Goal: Task Accomplishment & Management: Complete application form

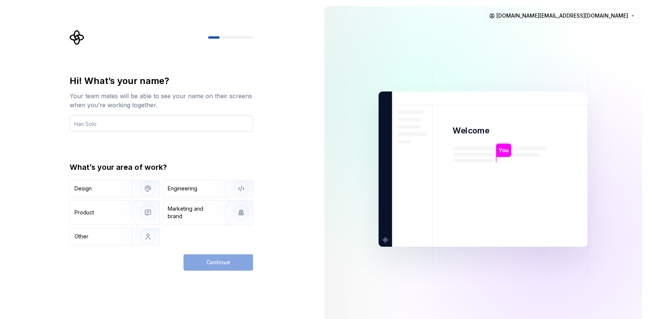
click at [147, 126] on input "text" at bounding box center [161, 123] width 183 height 16
type input "Aranha"
click at [143, 194] on img "button" at bounding box center [143, 188] width 48 height 50
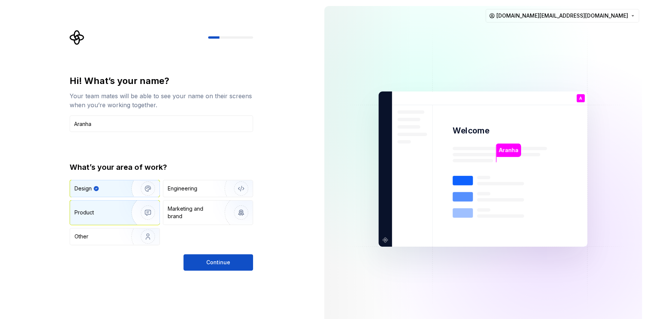
click at [143, 208] on img "button" at bounding box center [143, 212] width 48 height 50
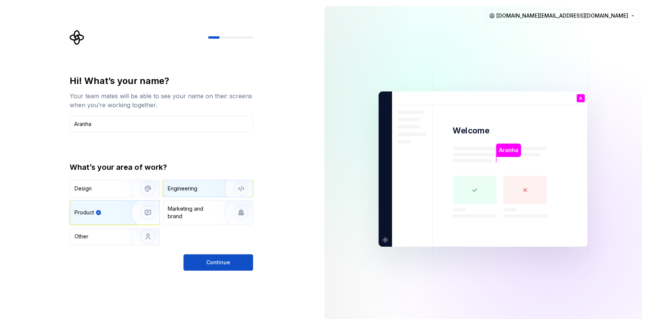
click at [211, 181] on div "Engineering" at bounding box center [207, 188] width 89 height 16
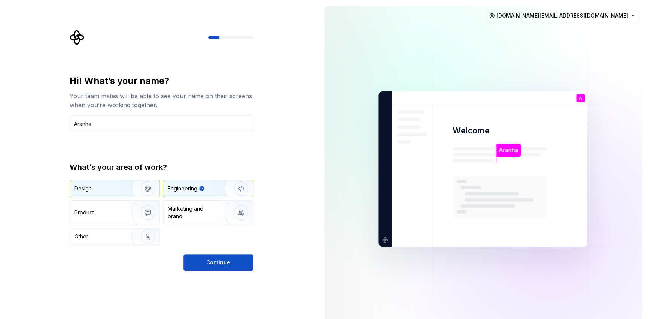
click at [121, 189] on img "button" at bounding box center [143, 188] width 48 height 50
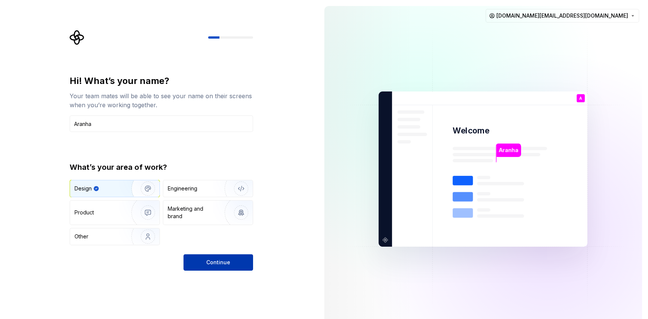
click at [216, 261] on span "Continue" at bounding box center [218, 261] width 24 height 7
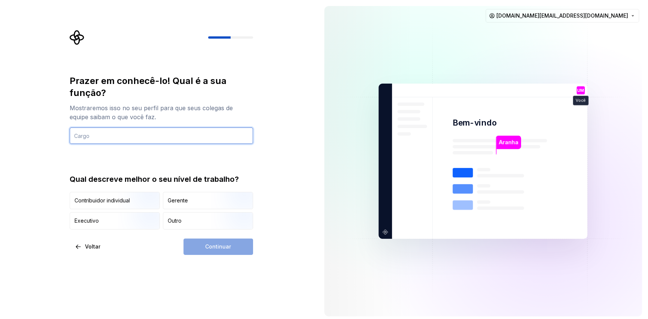
click at [138, 134] on input "text" at bounding box center [161, 135] width 183 height 16
type input "Student"
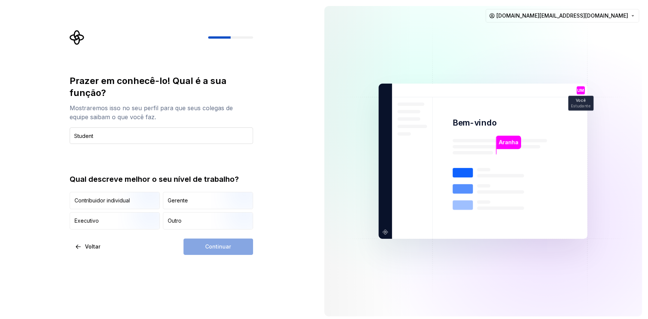
type button "IndividualContributor"
click at [174, 221] on font "Outro" at bounding box center [175, 220] width 14 height 6
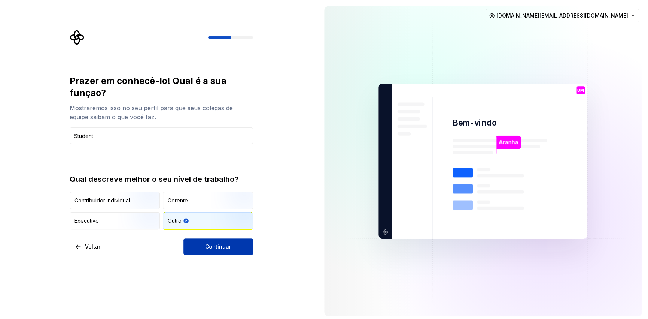
click at [225, 247] on font "Continuar" at bounding box center [218, 246] width 26 height 6
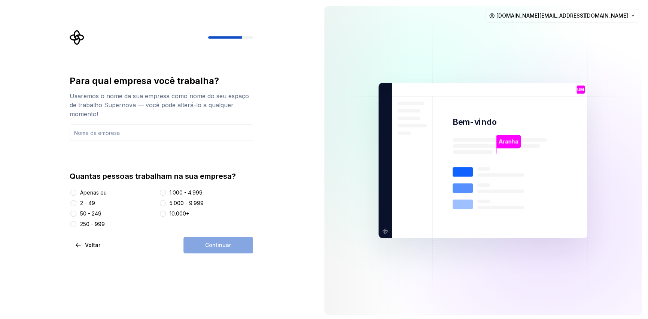
click at [85, 191] on font "Apenas eu" at bounding box center [93, 192] width 27 height 6
click at [76, 191] on button "Apenas eu" at bounding box center [73, 192] width 6 height 6
click at [234, 241] on div "Continuar" at bounding box center [218, 245] width 70 height 16
click at [131, 131] on input "text" at bounding box center [161, 132] width 183 height 16
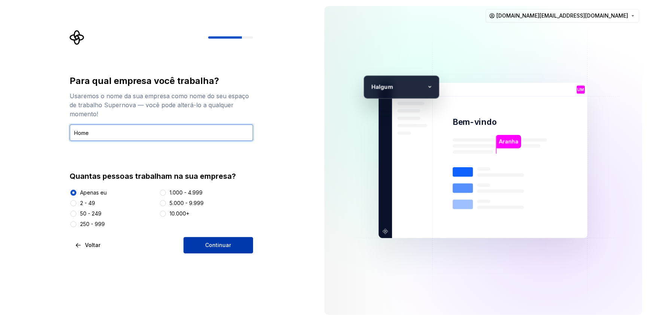
type input "Home"
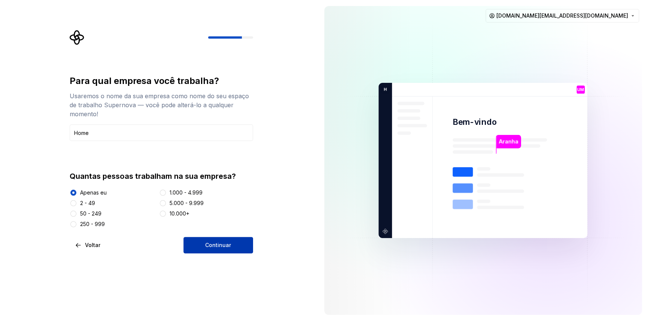
click at [201, 244] on button "Continuar" at bounding box center [218, 245] width 70 height 16
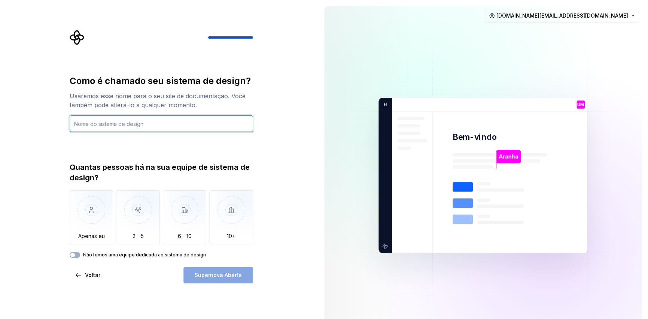
click at [124, 125] on input "text" at bounding box center [161, 123] width 183 height 16
type input "28Web"
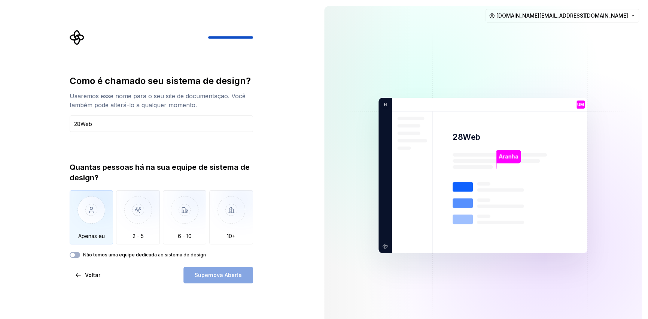
click at [94, 217] on img "button" at bounding box center [92, 215] width 44 height 50
click at [79, 256] on div "Não temos uma equipe dedicada ao sistema de design" at bounding box center [161, 255] width 183 height 6
click at [78, 256] on button "Não temos uma equipe dedicada ao sistema de design" at bounding box center [75, 255] width 10 height 6
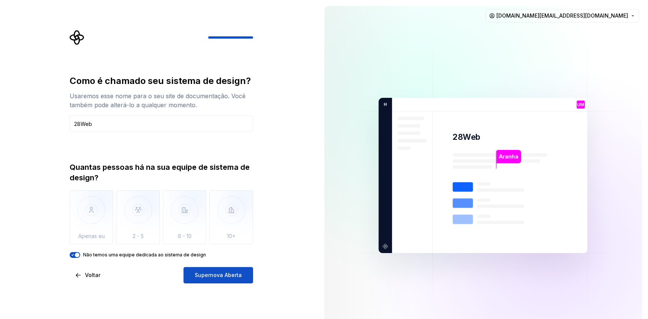
click at [75, 255] on span "button" at bounding box center [77, 254] width 4 height 4
click at [86, 222] on img "button" at bounding box center [92, 215] width 44 height 50
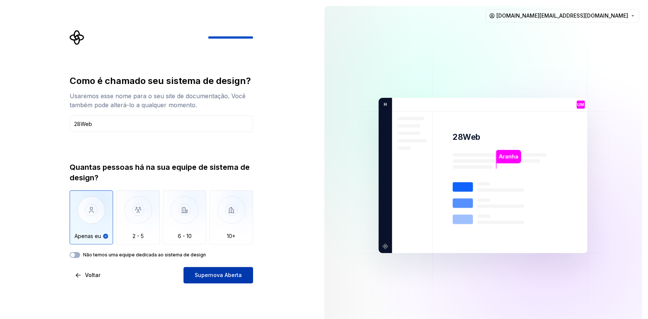
click at [238, 275] on font "Supernova Aberta" at bounding box center [218, 274] width 47 height 6
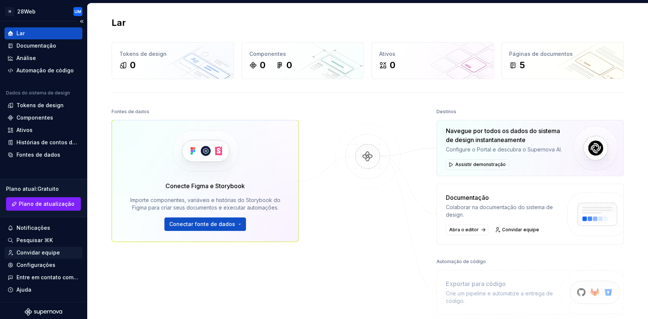
scroll to position [3, 0]
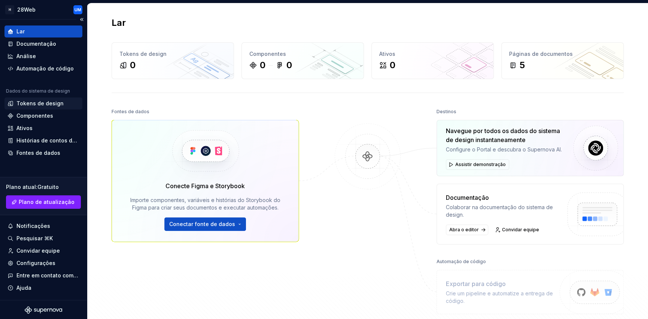
click at [45, 102] on font "Tokens de design" at bounding box center [39, 103] width 47 height 6
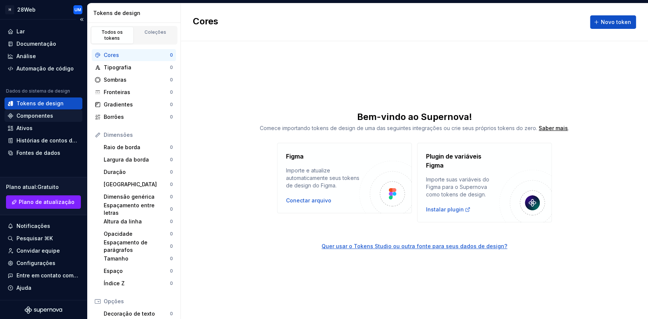
click at [33, 113] on font "Componentes" at bounding box center [34, 115] width 37 height 6
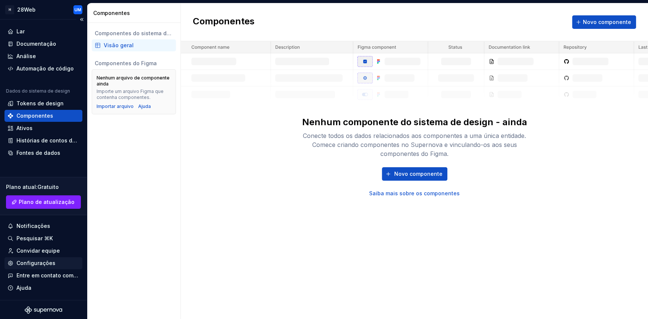
click at [43, 262] on font "Configurações" at bounding box center [35, 262] width 39 height 6
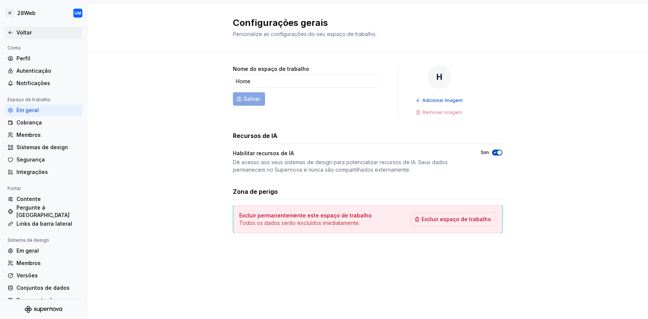
click at [9, 31] on icon at bounding box center [10, 33] width 6 height 6
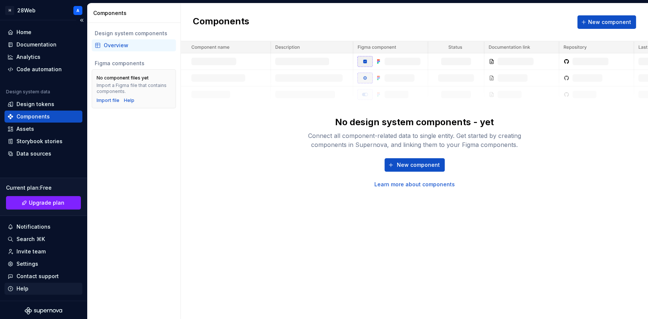
scroll to position [3, 0]
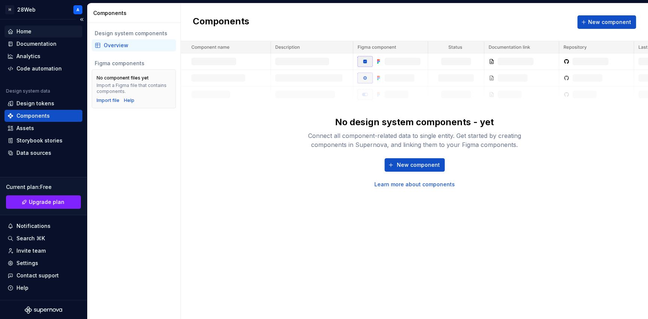
click at [23, 31] on div "Home" at bounding box center [23, 31] width 15 height 7
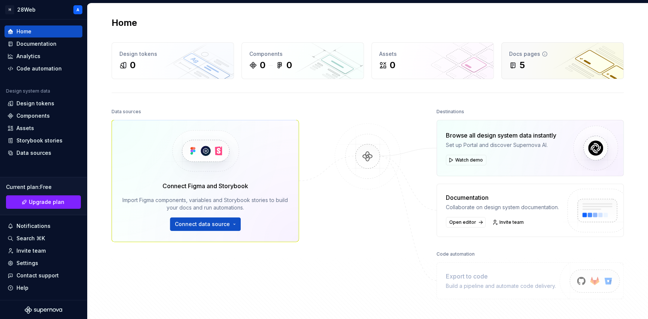
click at [551, 55] on div "Docs pages" at bounding box center [562, 53] width 107 height 7
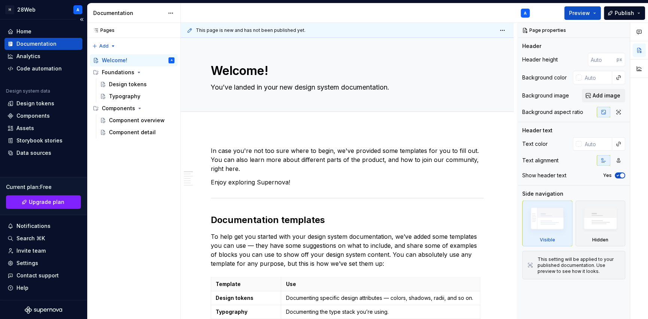
click at [45, 43] on div "Documentation" at bounding box center [36, 43] width 40 height 7
click at [138, 85] on div "Design tokens" at bounding box center [128, 83] width 38 height 7
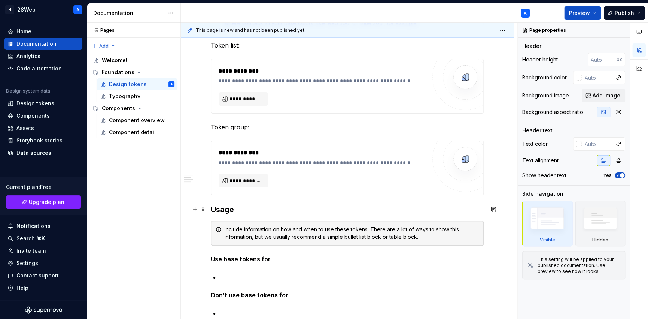
scroll to position [225, 0]
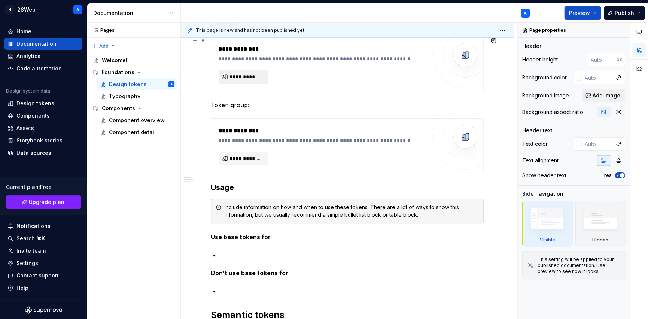
click at [249, 79] on span "**********" at bounding box center [246, 76] width 34 height 7
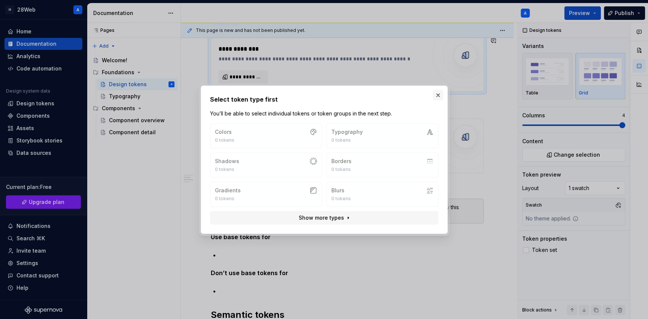
click at [436, 97] on button "button" at bounding box center [438, 95] width 10 height 10
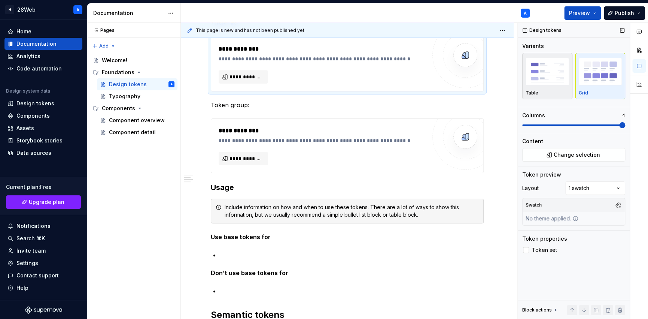
click at [553, 81] on img "button" at bounding box center [546, 71] width 43 height 27
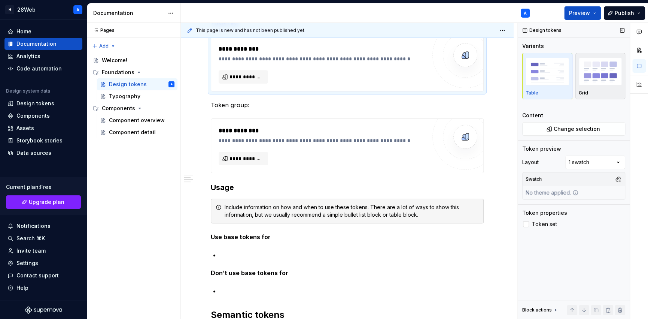
click at [583, 78] on img "button" at bounding box center [600, 71] width 43 height 27
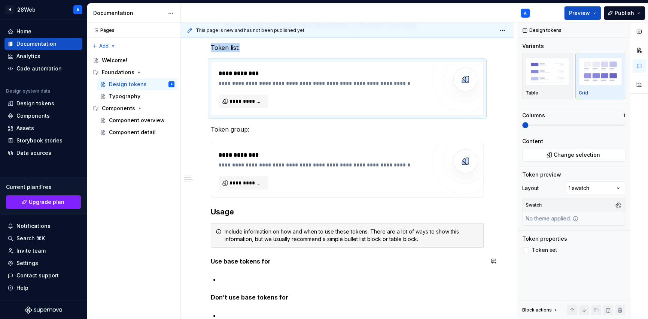
scroll to position [187, 0]
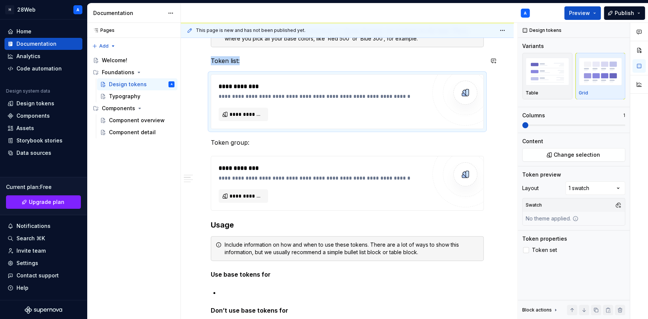
type textarea "*"
